Goal: Task Accomplishment & Management: Manage account settings

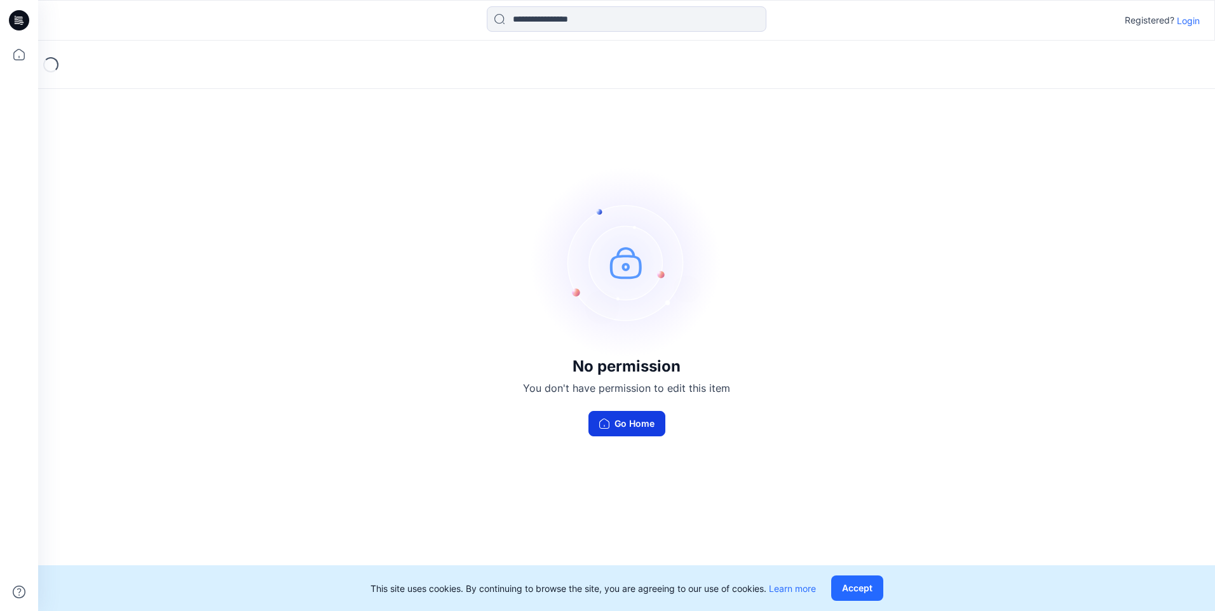
click at [660, 421] on button "Go Home" at bounding box center [626, 423] width 77 height 25
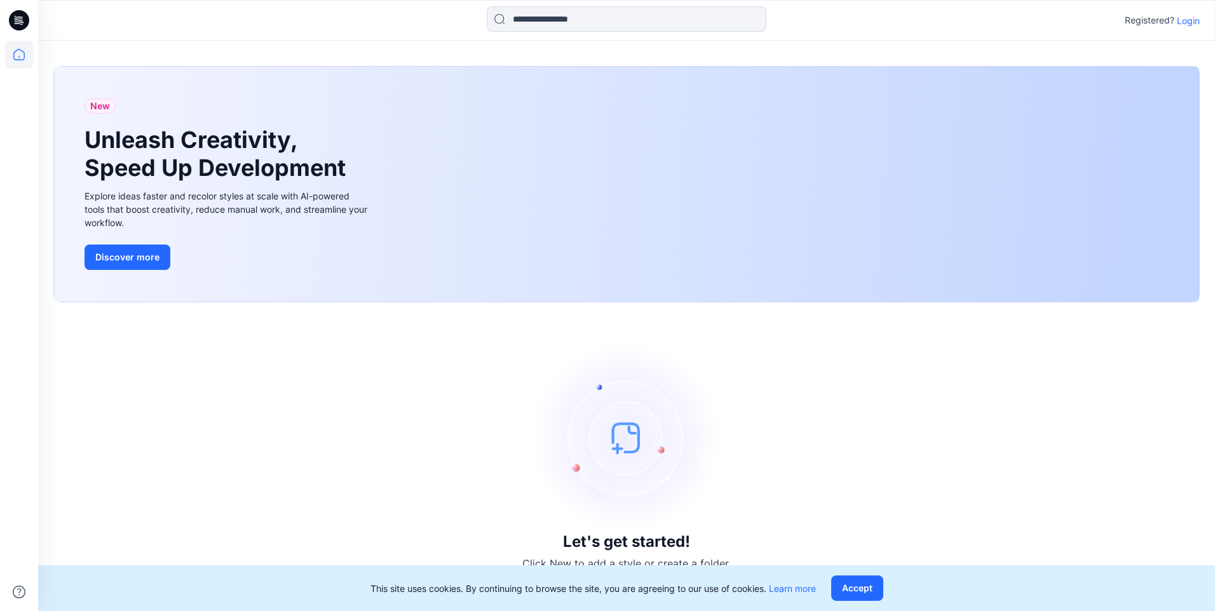
click at [25, 18] on icon at bounding box center [19, 20] width 20 height 20
click at [1188, 17] on p "Login" at bounding box center [1188, 20] width 23 height 13
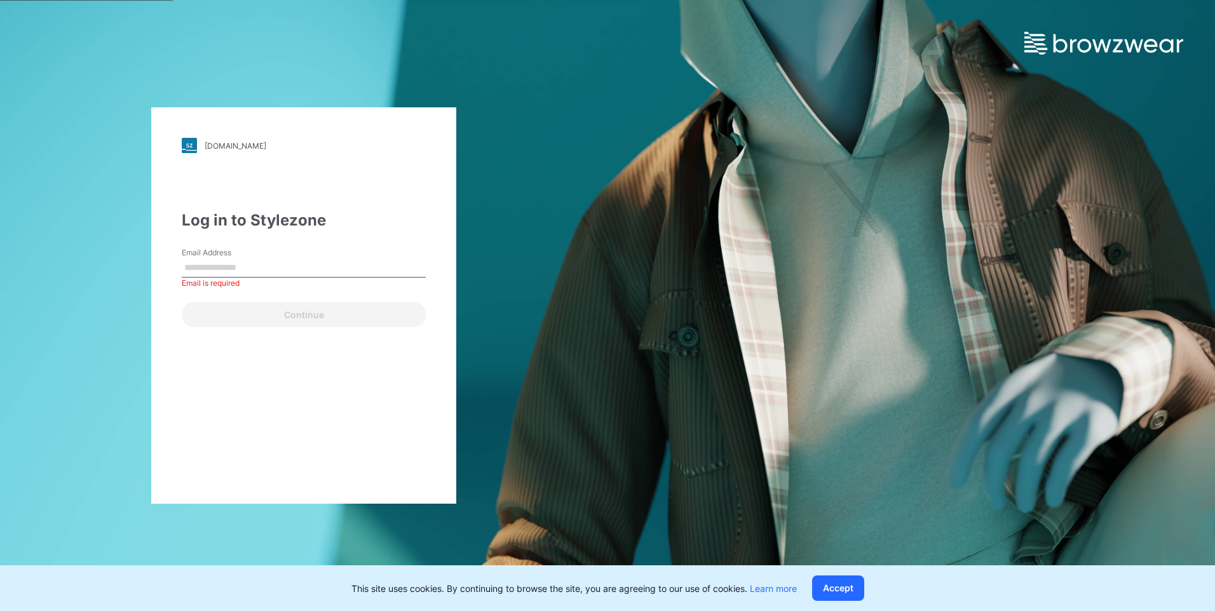
click at [273, 254] on div "Email Address Email is required" at bounding box center [304, 266] width 244 height 38
click at [276, 262] on input "Email Address" at bounding box center [304, 268] width 244 height 19
type input "**********"
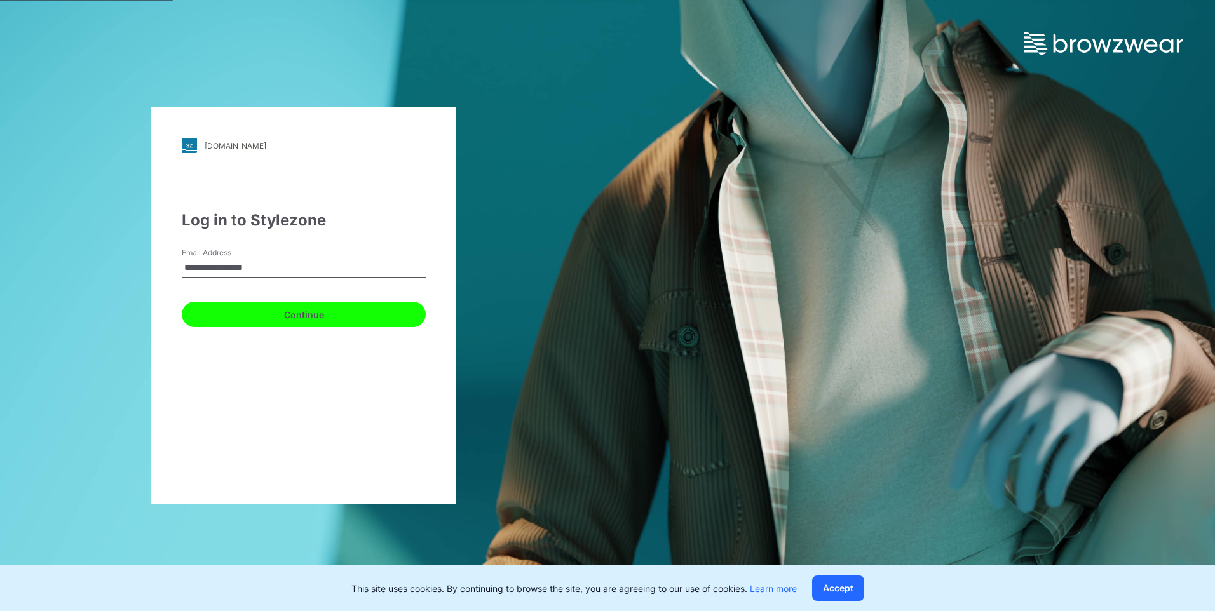
click at [275, 310] on button "Continue" at bounding box center [304, 314] width 244 height 25
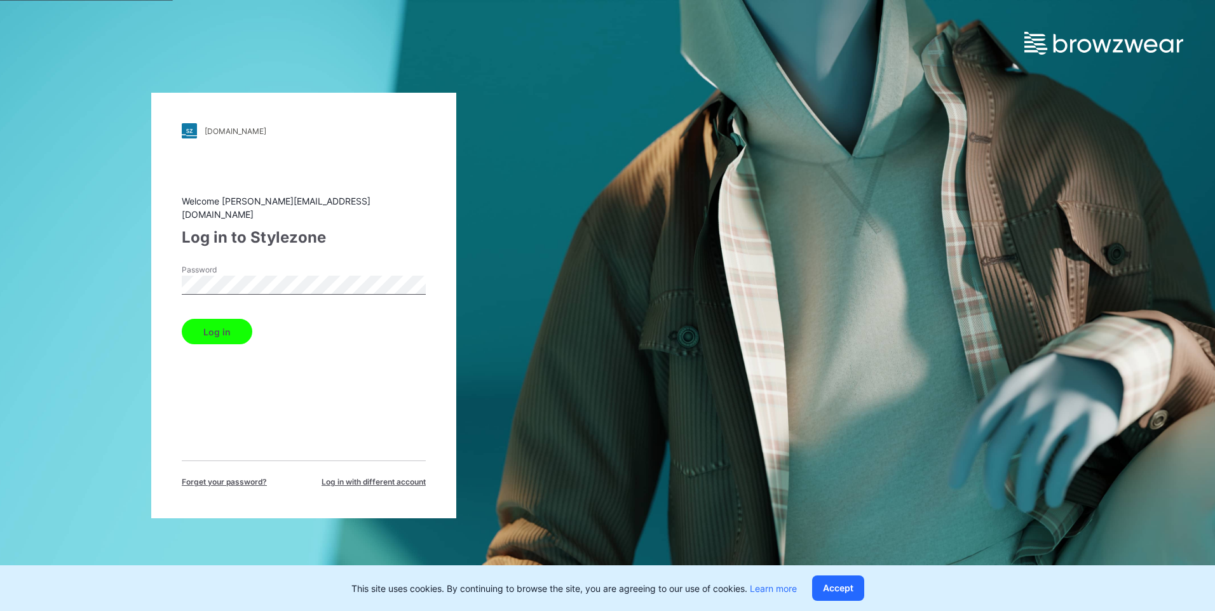
click at [182, 319] on button "Log in" at bounding box center [217, 331] width 71 height 25
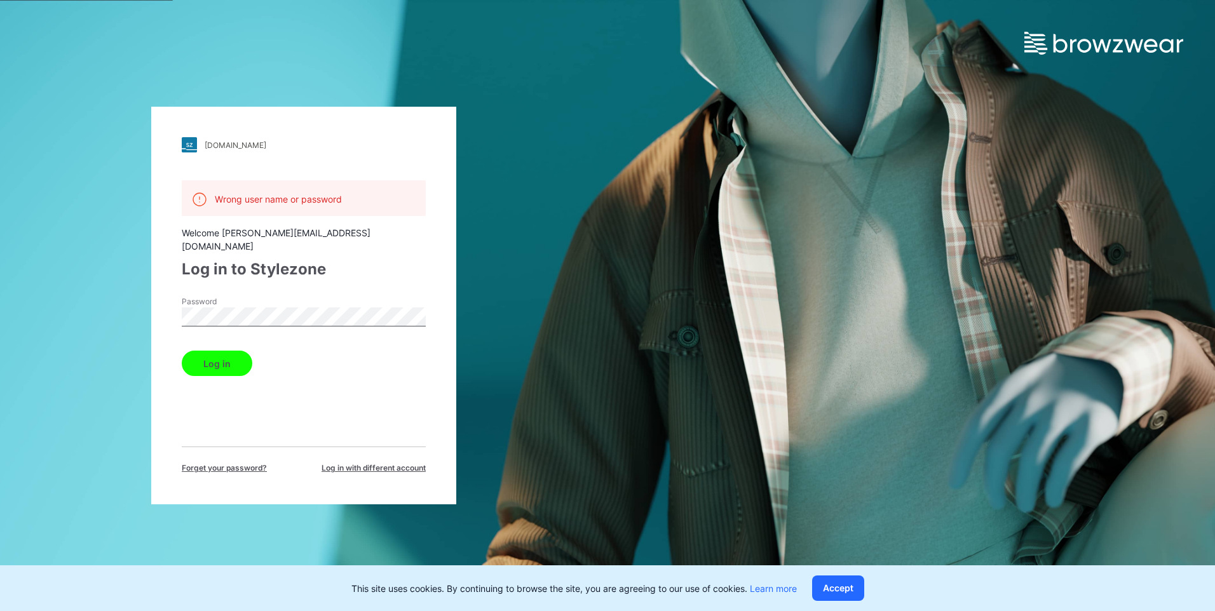
click at [126, 300] on div "walmart.stylezone.com Loading... Wrong user name or password Welcome vanessa@mg…" at bounding box center [303, 305] width 607 height 611
click at [198, 351] on button "Log in" at bounding box center [217, 363] width 71 height 25
click at [125, 343] on div "walmart.stylezone.com Loading... Wrong user name or password Welcome vanessa@mg…" at bounding box center [303, 305] width 607 height 611
click at [212, 351] on button "Log in" at bounding box center [217, 363] width 71 height 25
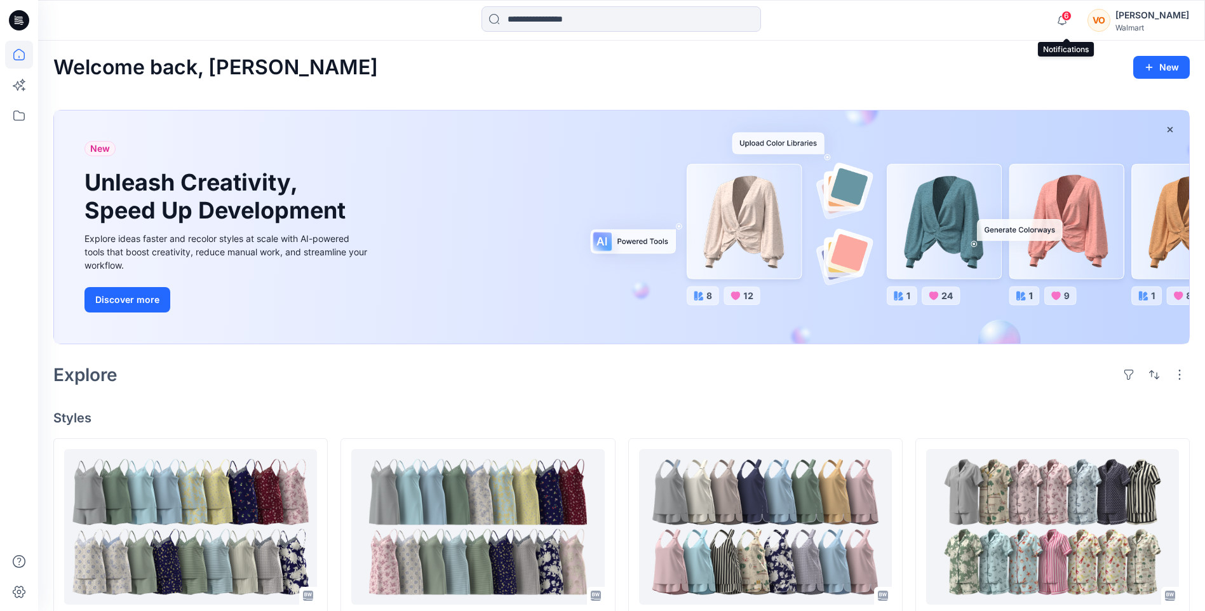
click at [1070, 18] on span "6" at bounding box center [1067, 16] width 10 height 10
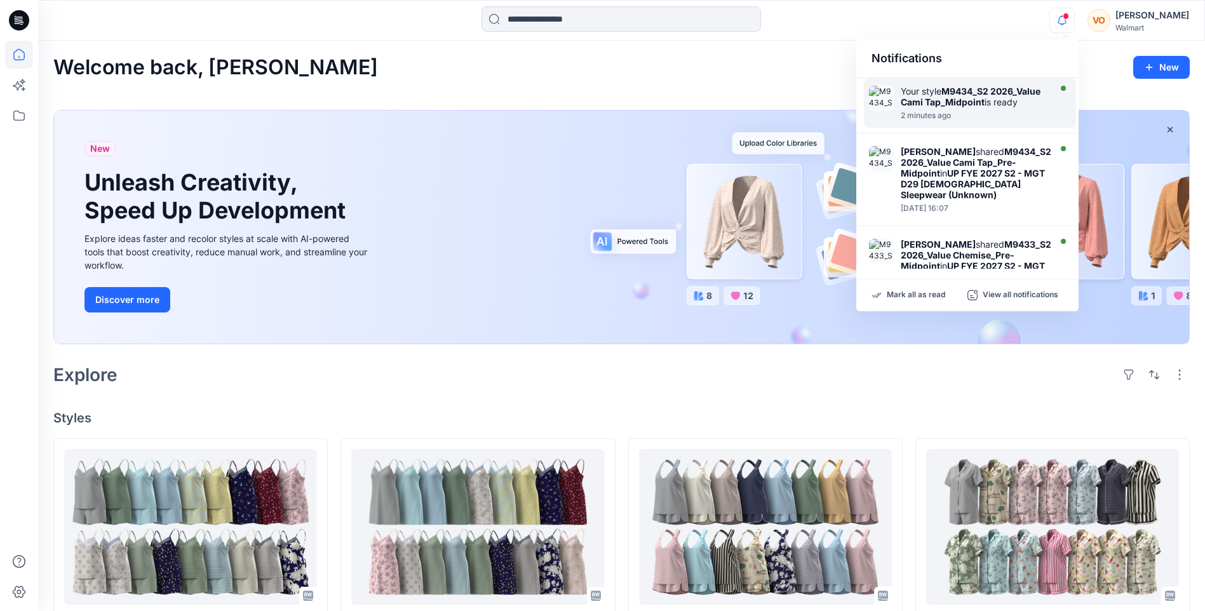
click at [1039, 107] on div "Your style M9434_S2 2026_Value Cami Tap_Midpoint is ready" at bounding box center [974, 97] width 146 height 22
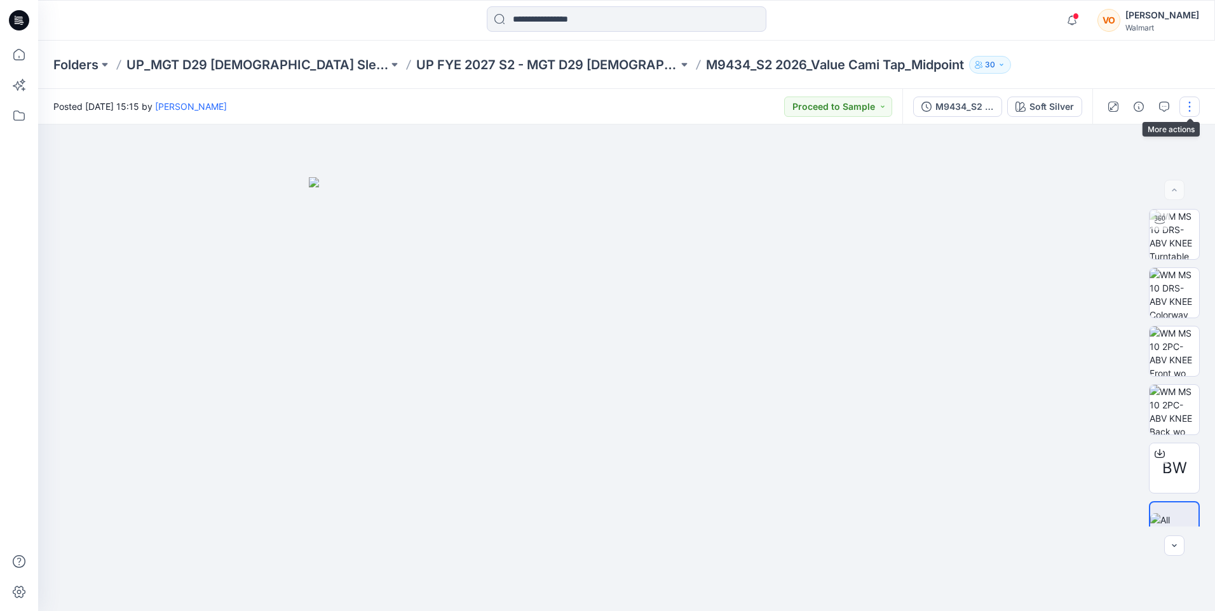
click at [1184, 111] on button "button" at bounding box center [1189, 107] width 20 height 20
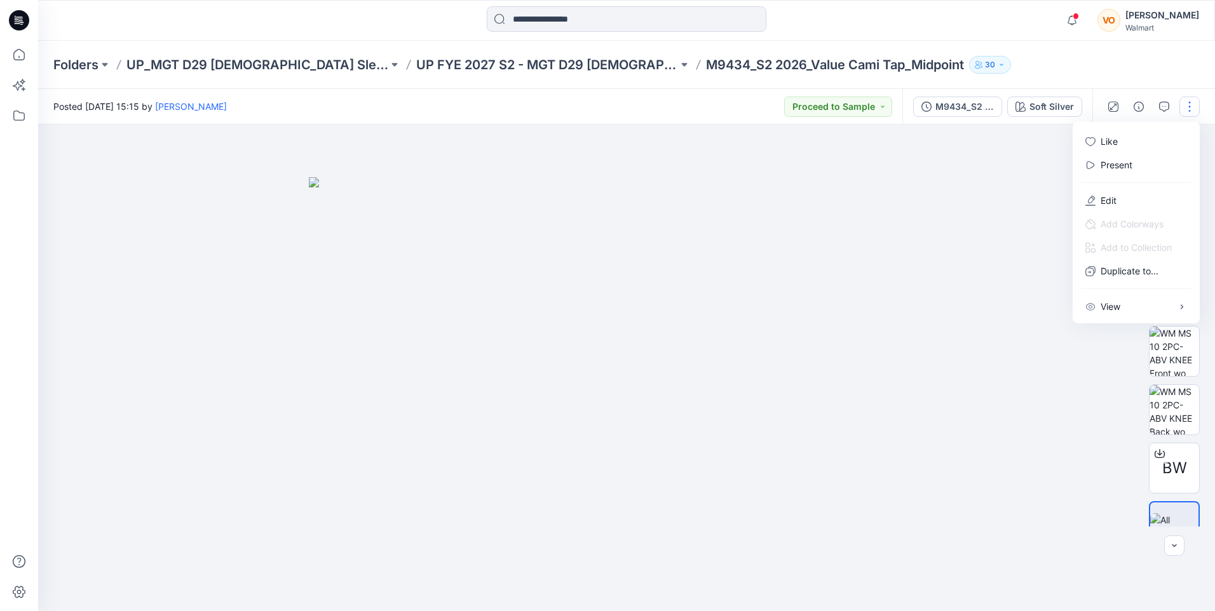
click at [1114, 198] on p "Edit" at bounding box center [1109, 200] width 16 height 13
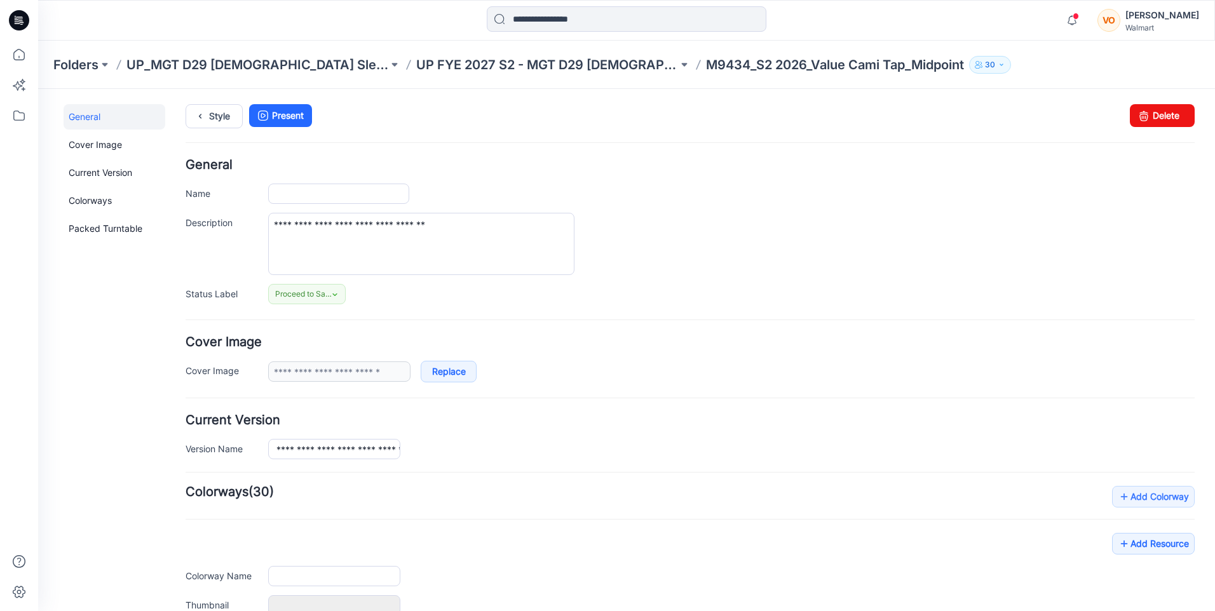
type input "**********"
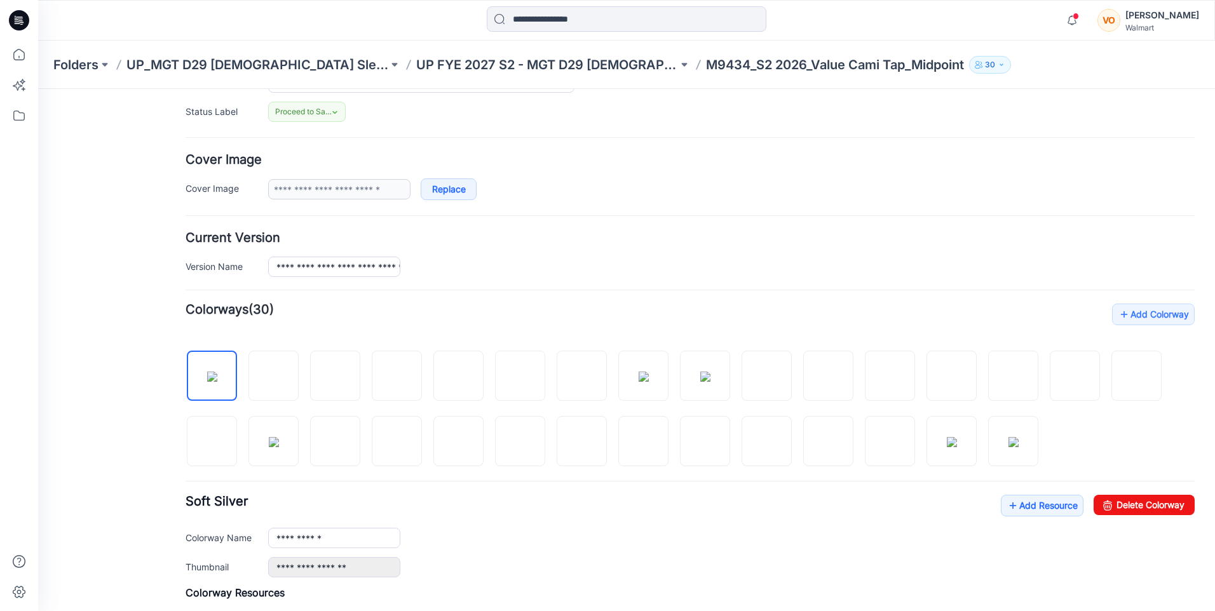
scroll to position [191, 0]
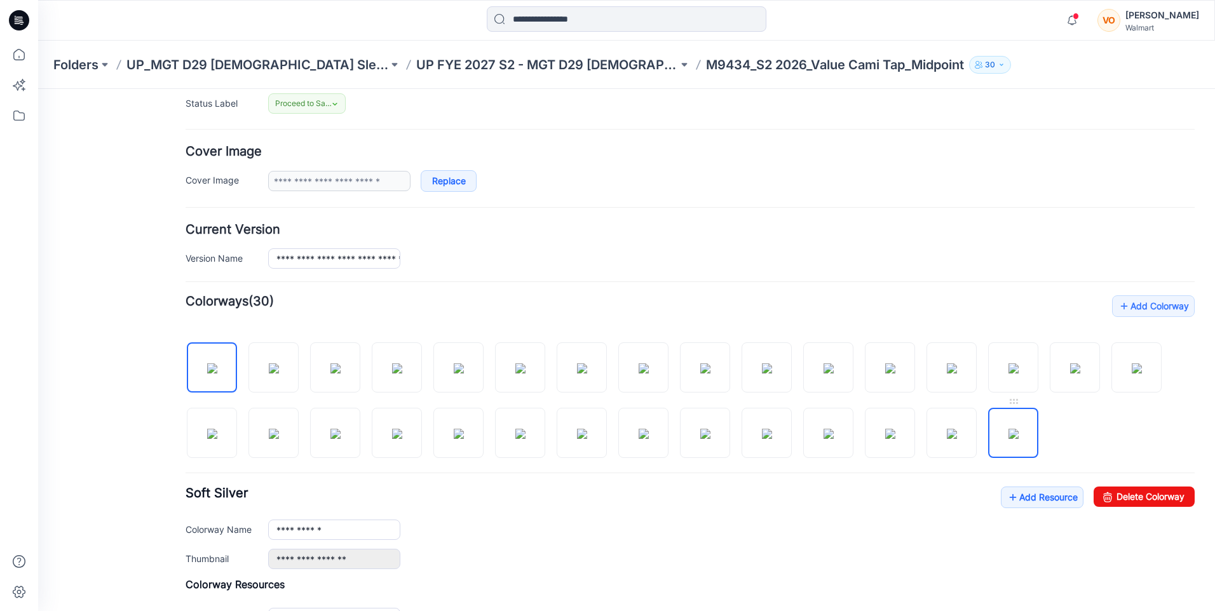
click at [1008, 429] on img at bounding box center [1013, 434] width 10 height 10
type input "**********"
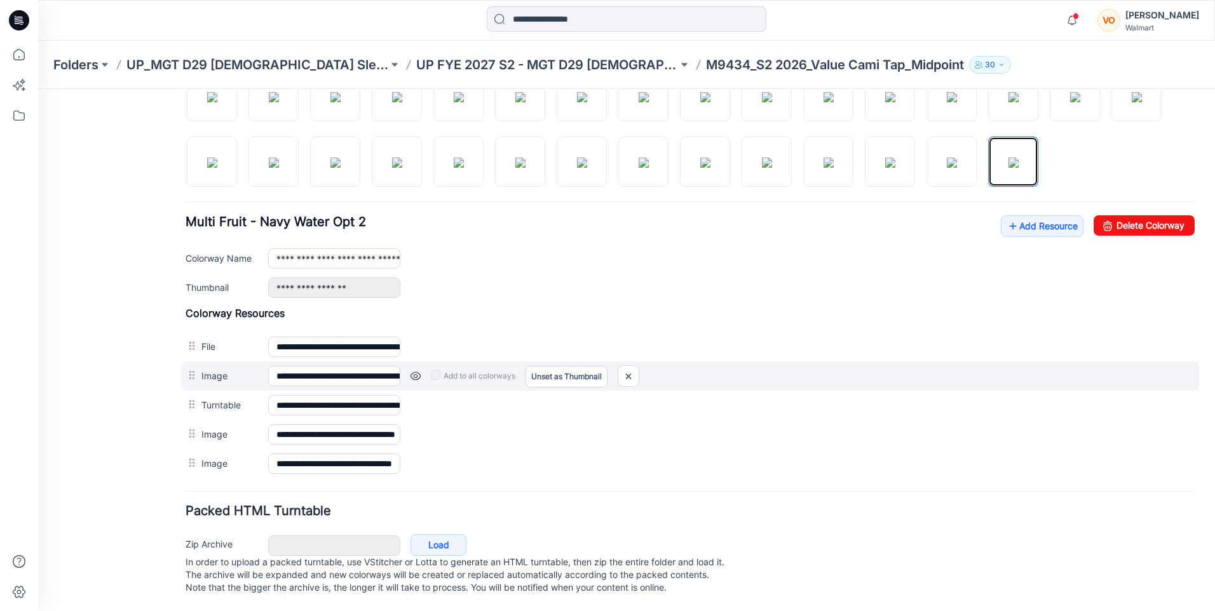
scroll to position [475, 0]
drag, startPoint x: 512, startPoint y: 361, endPoint x: 698, endPoint y: 158, distance: 275.2
click at [38, 89] on img at bounding box center [38, 89] width 0 height 0
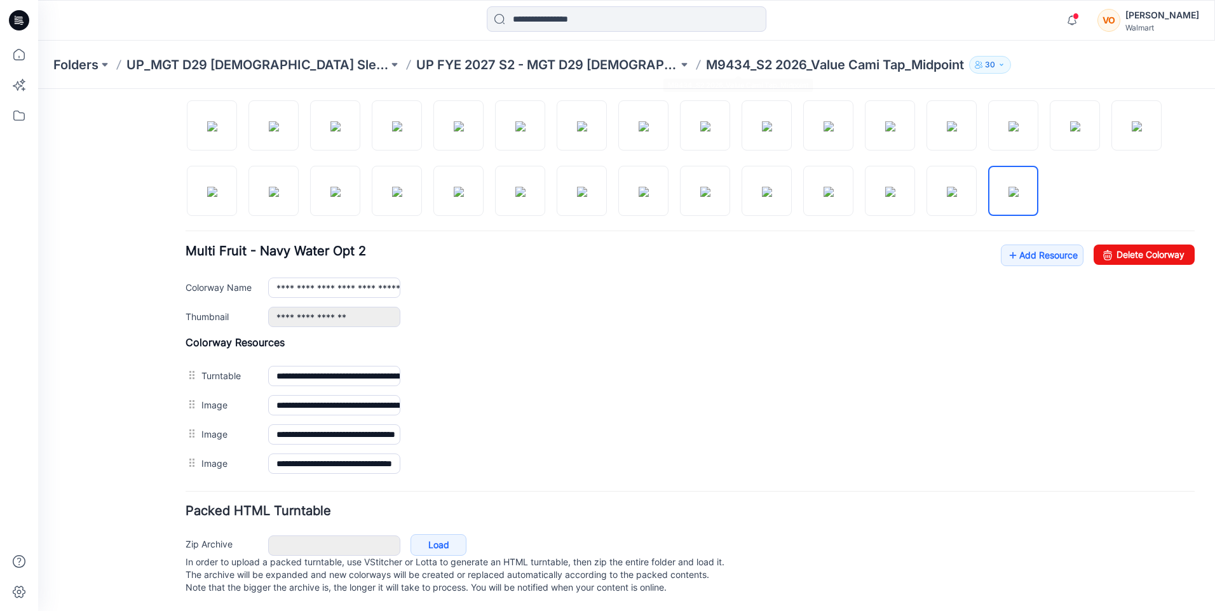
scroll to position [445, 0]
click at [1055, 245] on link "Add Resource" at bounding box center [1042, 256] width 83 height 22
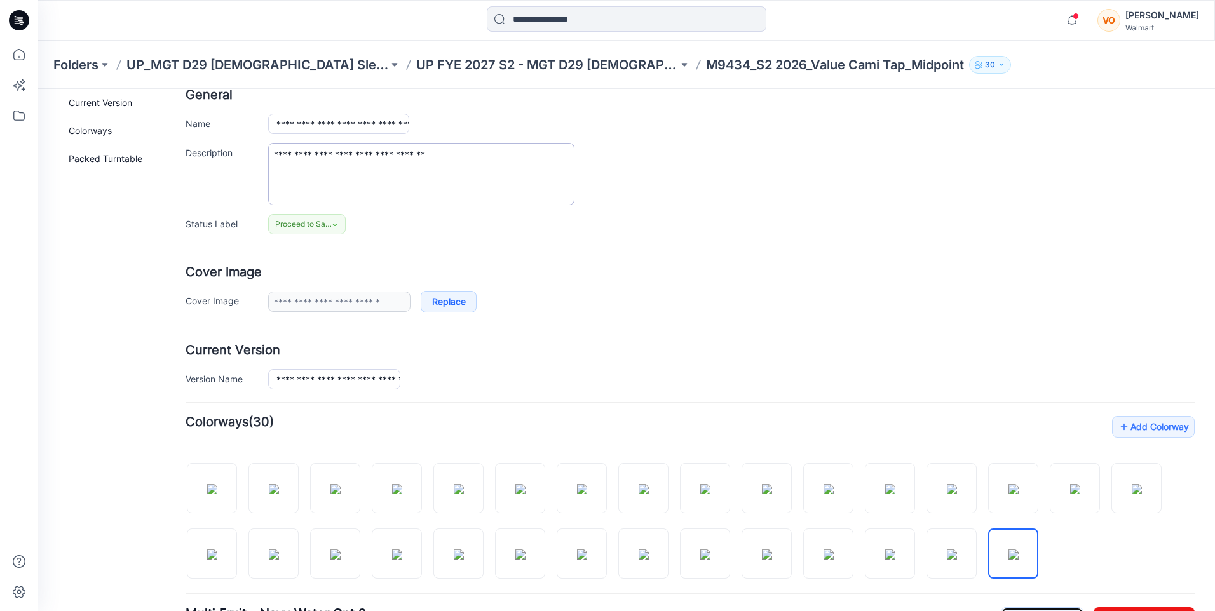
scroll to position [0, 0]
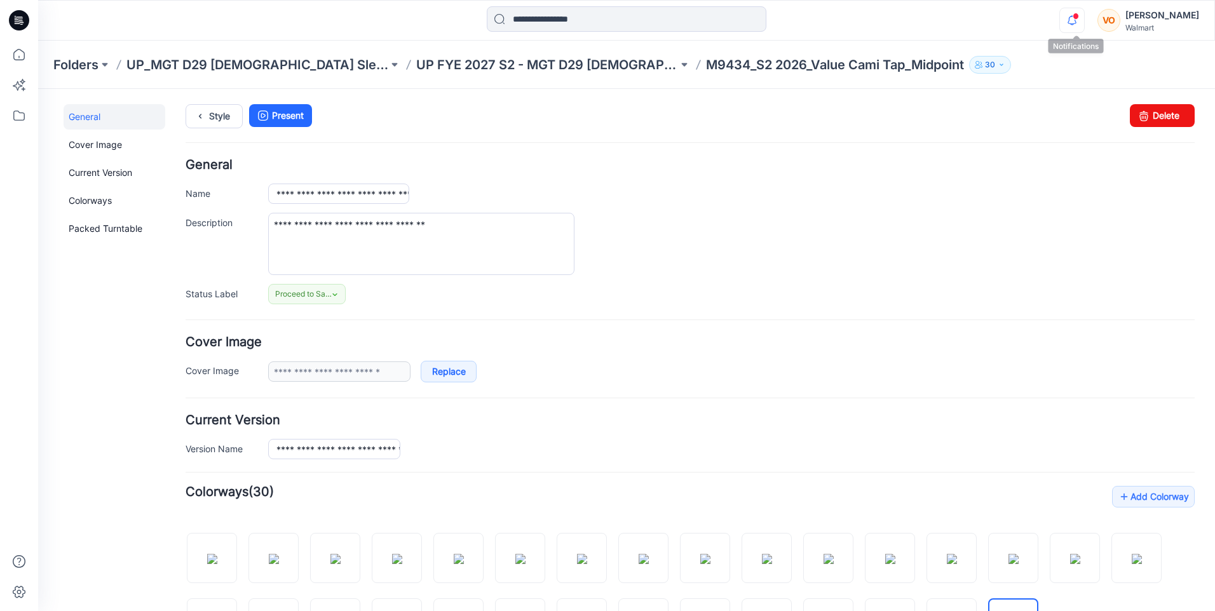
click at [1073, 20] on icon "button" at bounding box center [1072, 20] width 9 height 8
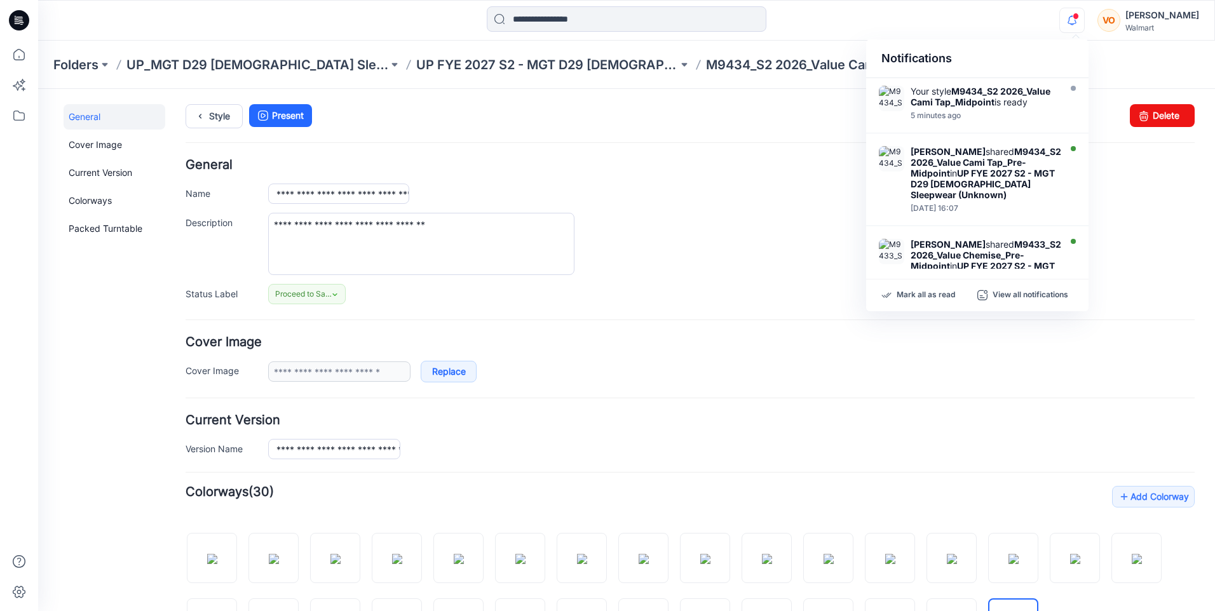
click at [1073, 20] on icon "button" at bounding box center [1072, 20] width 9 height 8
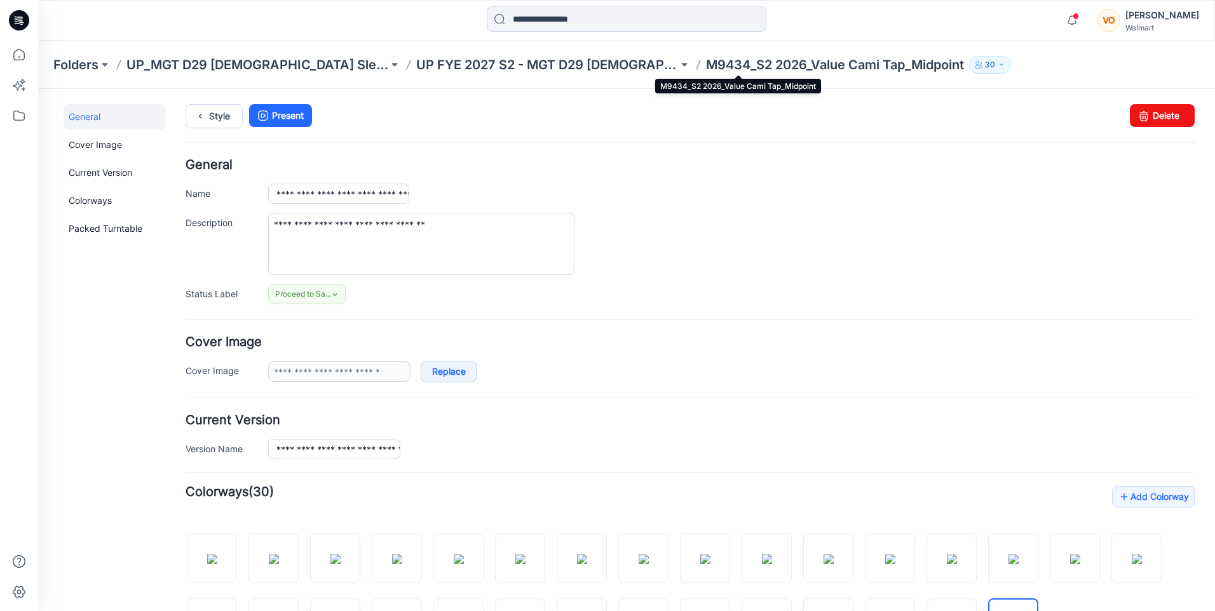
click at [706, 67] on p "M9434_S2 2026_Value Cami Tap_Midpoint" at bounding box center [835, 65] width 258 height 18
click at [768, 63] on p "M9434_S2 2026_Value Cami Tap_Midpoint" at bounding box center [835, 65] width 258 height 18
click at [979, 140] on div "Style Present Changes Saved Delete" at bounding box center [690, 131] width 1009 height 55
click at [1074, 24] on icon "button" at bounding box center [1072, 25] width 4 height 2
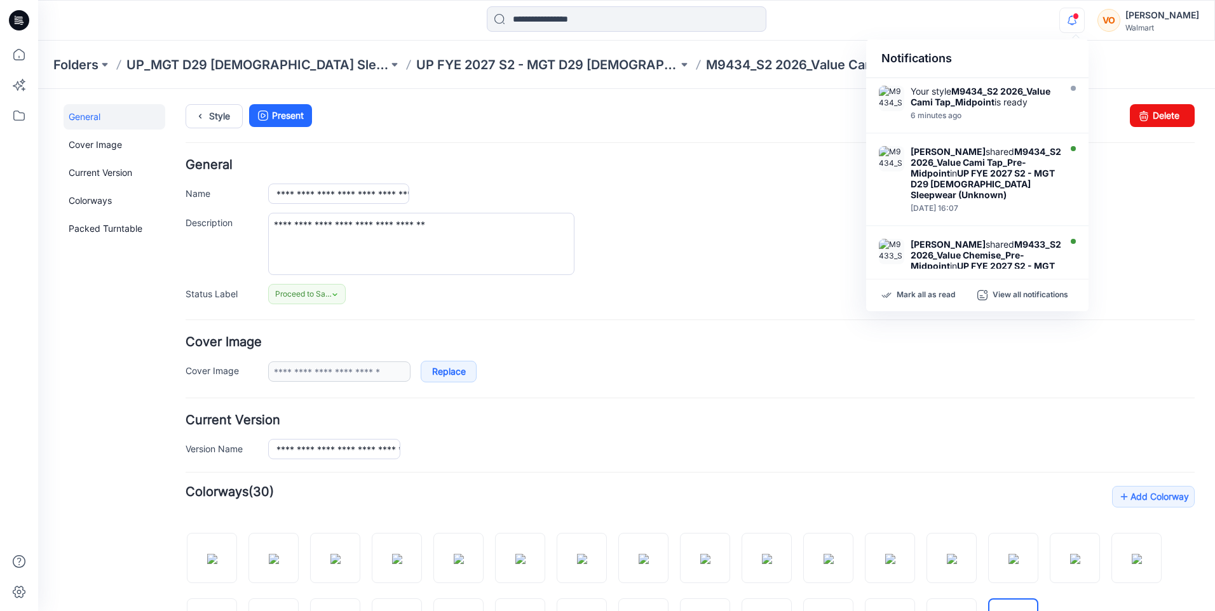
click at [1074, 24] on icon "button" at bounding box center [1072, 25] width 4 height 2
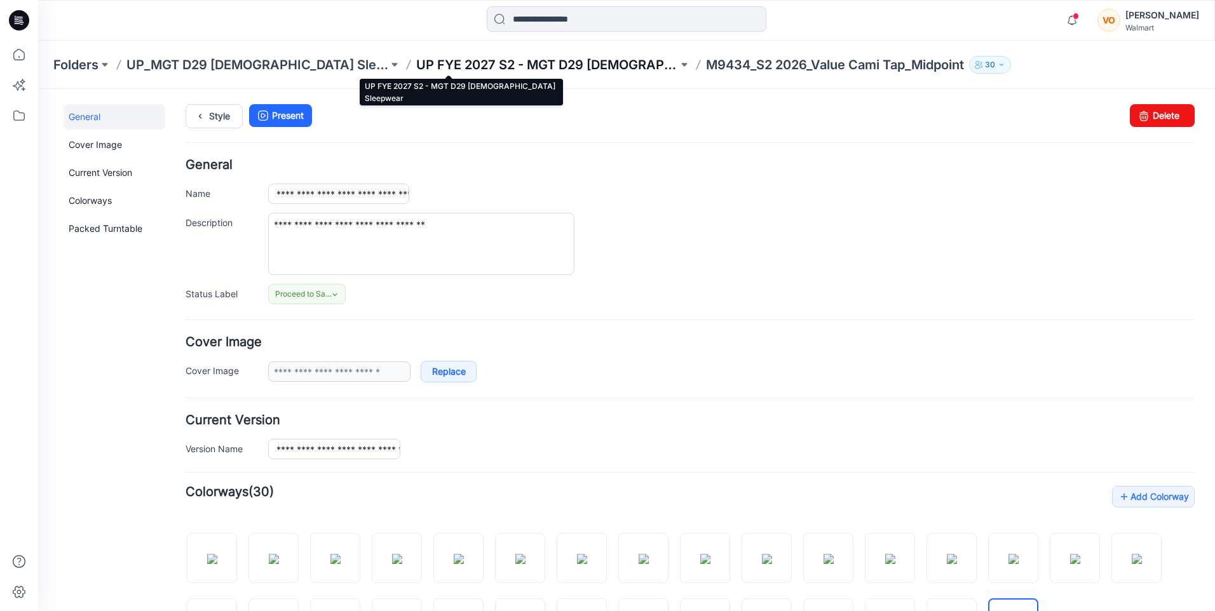
click at [416, 63] on p "UP FYE 2027 S2 - MGT D29 [DEMOGRAPHIC_DATA] Sleepwear" at bounding box center [547, 65] width 262 height 18
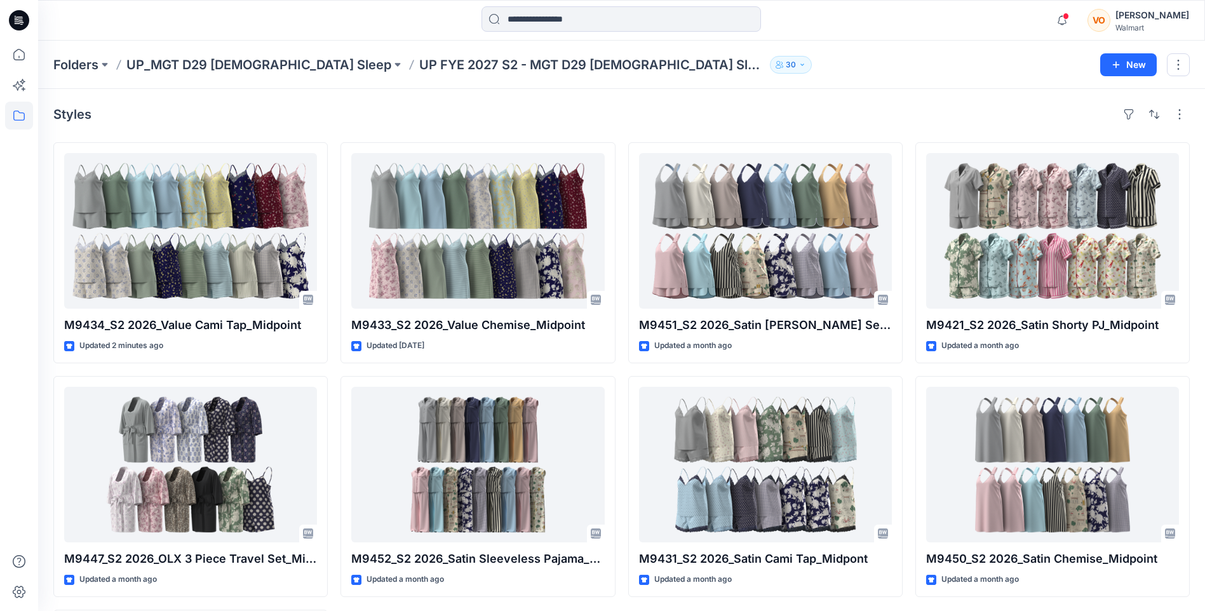
click at [18, 22] on icon at bounding box center [19, 20] width 20 height 20
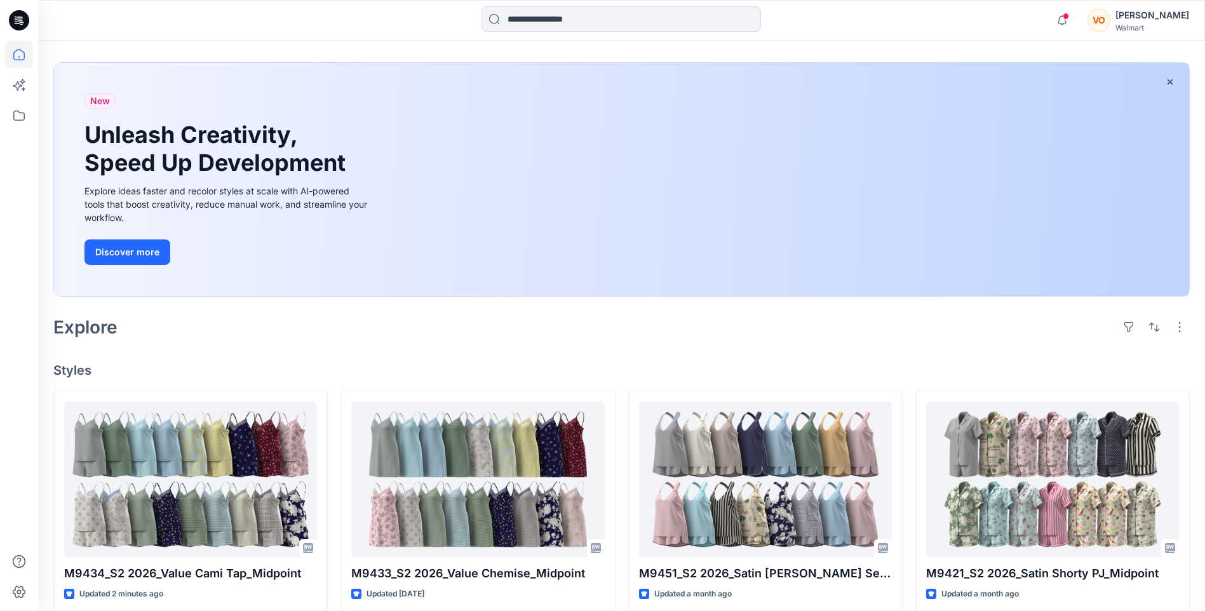
scroll to position [191, 0]
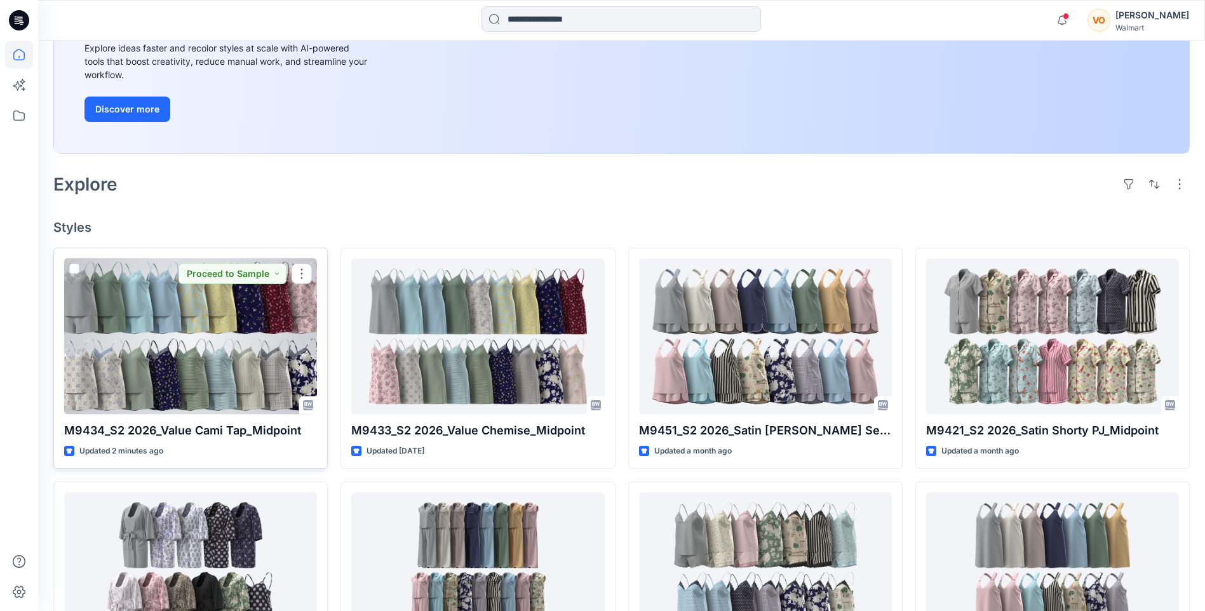
click at [190, 351] on div at bounding box center [190, 337] width 253 height 156
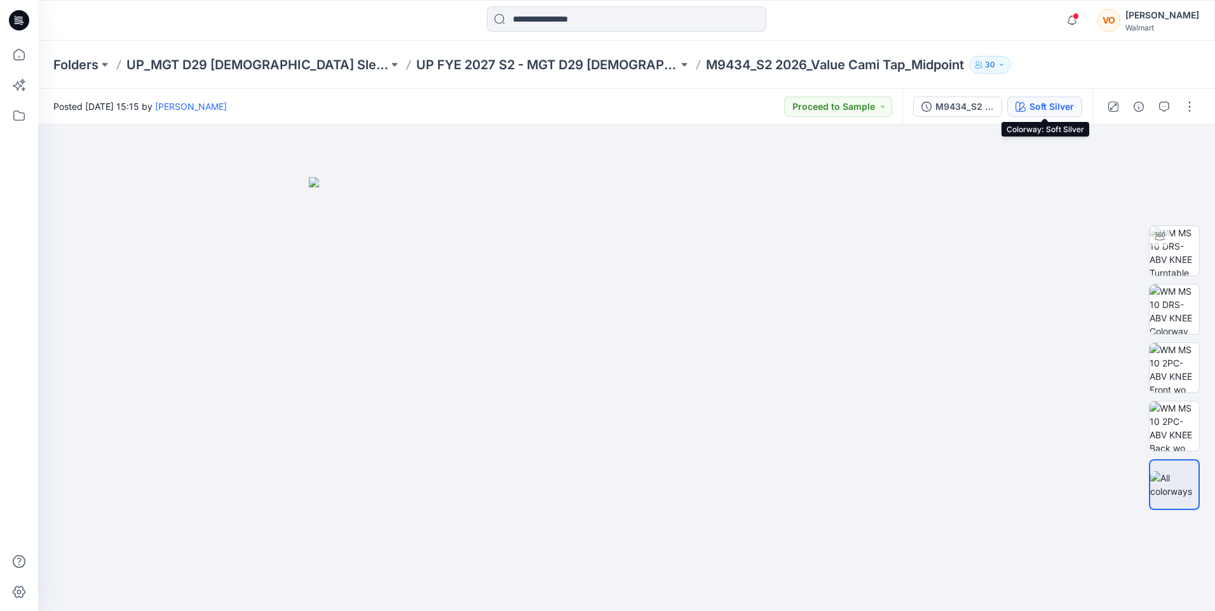
click at [1075, 107] on button "Soft Silver" at bounding box center [1044, 107] width 75 height 20
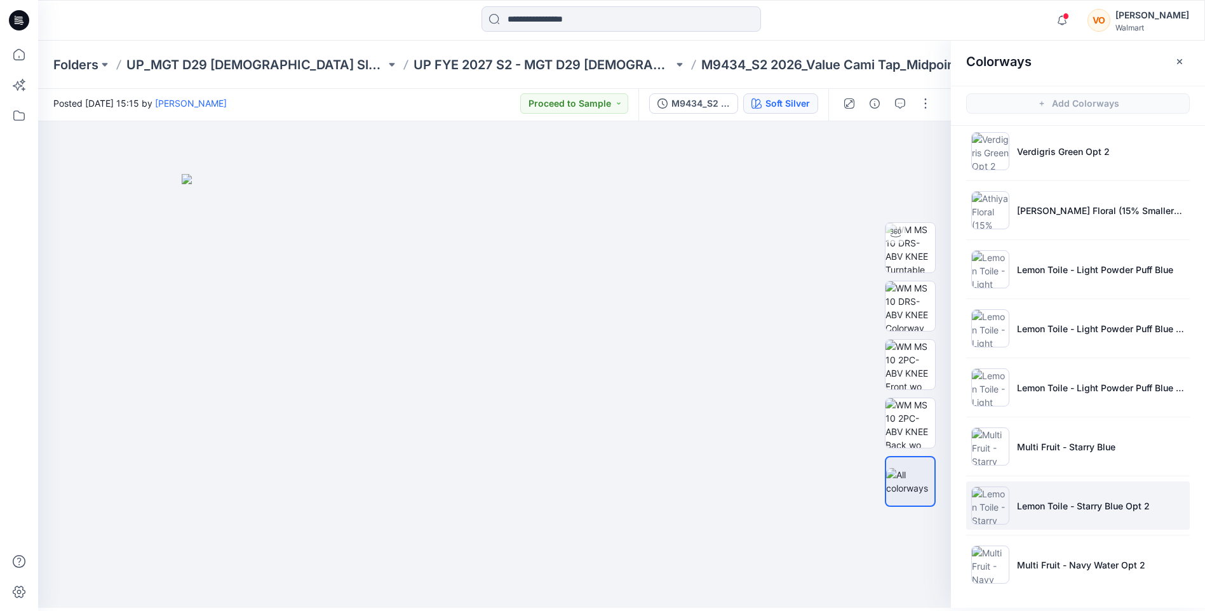
scroll to position [4, 0]
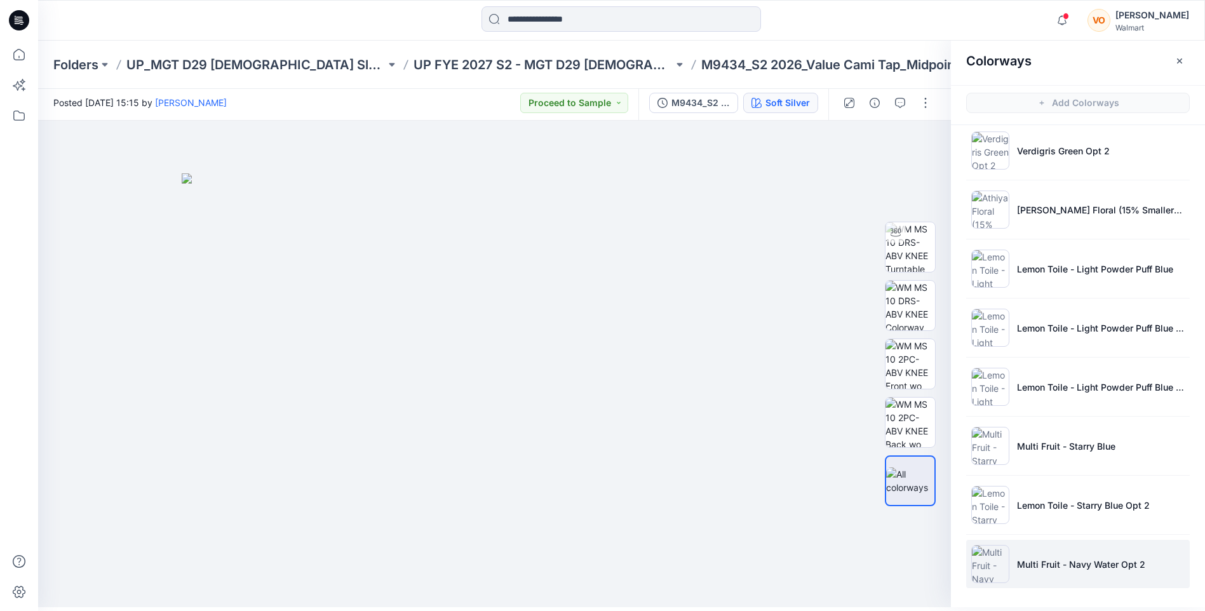
click at [1078, 569] on p "Multi Fruit - Navy Water Opt 2" at bounding box center [1081, 564] width 128 height 13
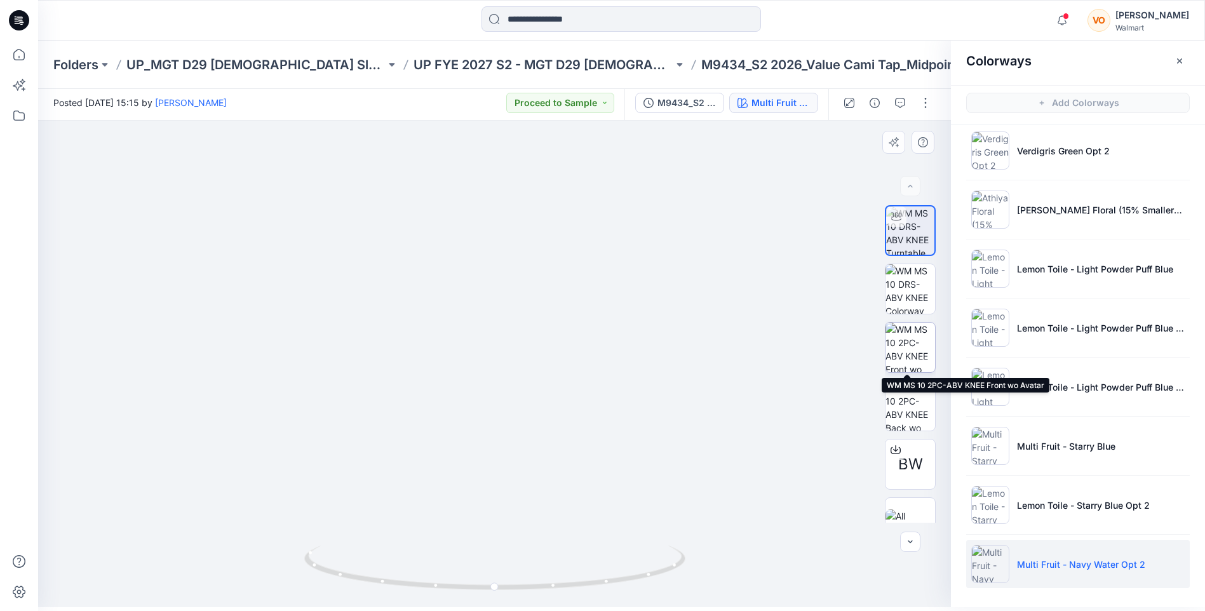
click at [910, 355] on img at bounding box center [911, 348] width 50 height 50
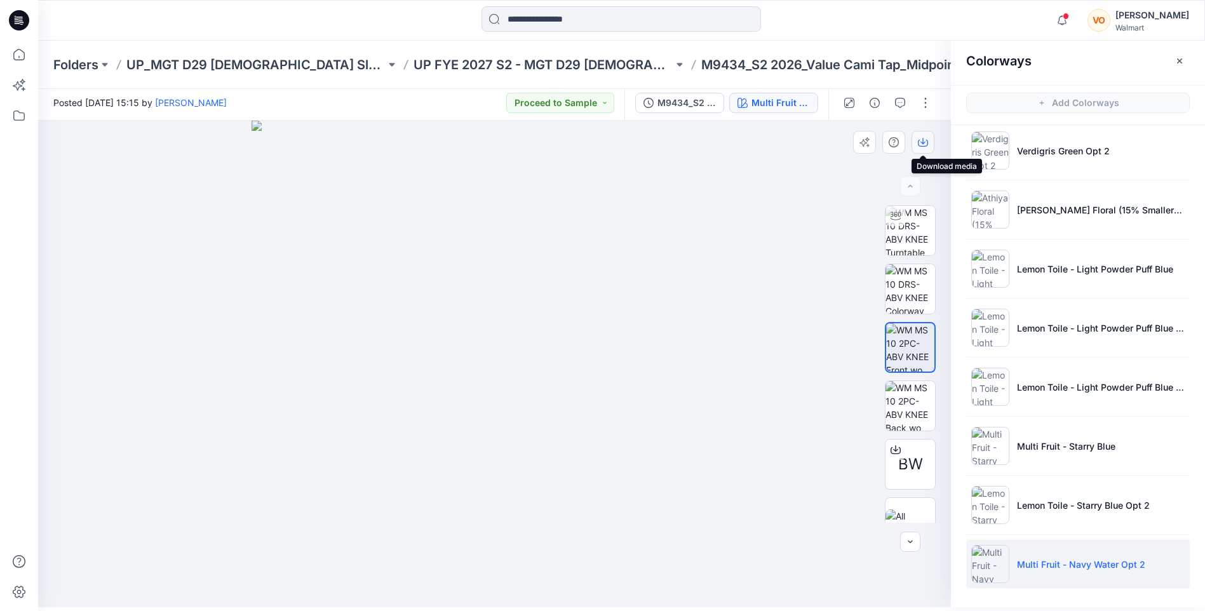
click at [921, 147] on icon "button" at bounding box center [923, 142] width 10 height 10
click at [913, 399] on img at bounding box center [911, 406] width 50 height 50
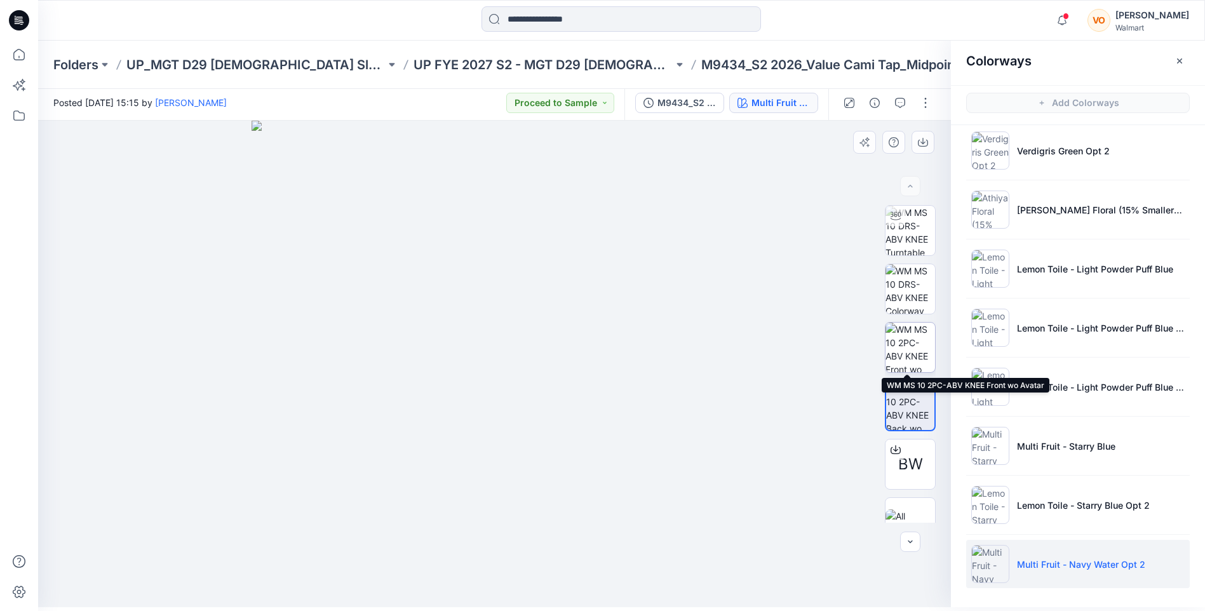
click at [916, 337] on img at bounding box center [911, 348] width 50 height 50
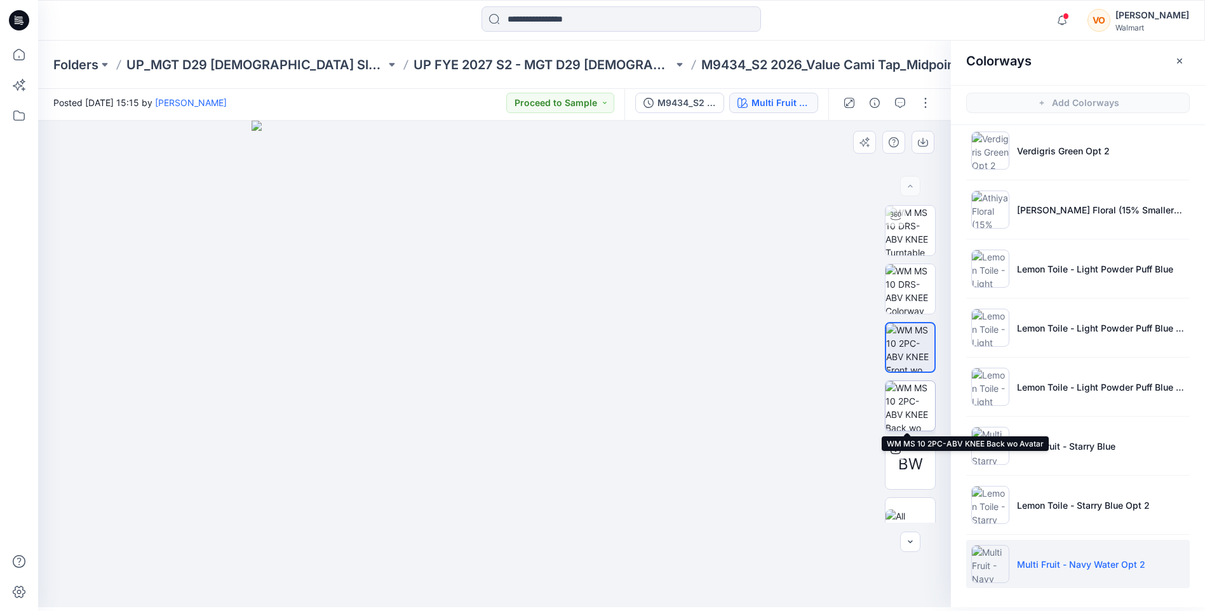
click at [916, 415] on img at bounding box center [911, 406] width 50 height 50
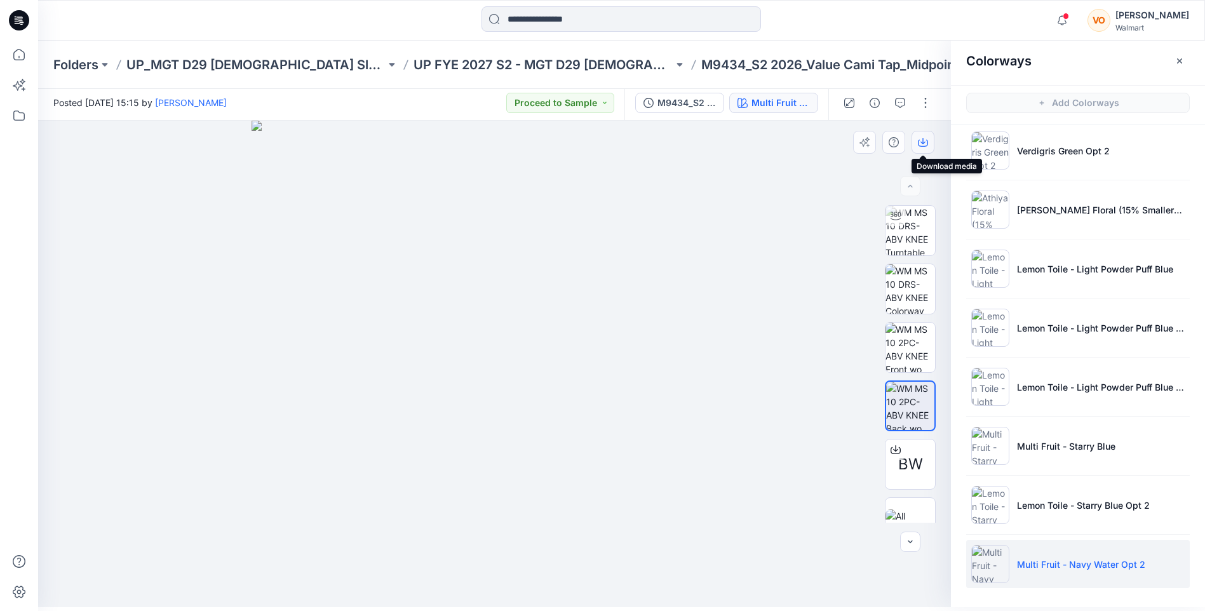
click at [925, 147] on icon "button" at bounding box center [923, 143] width 10 height 7
